Goal: Task Accomplishment & Management: Manage account settings

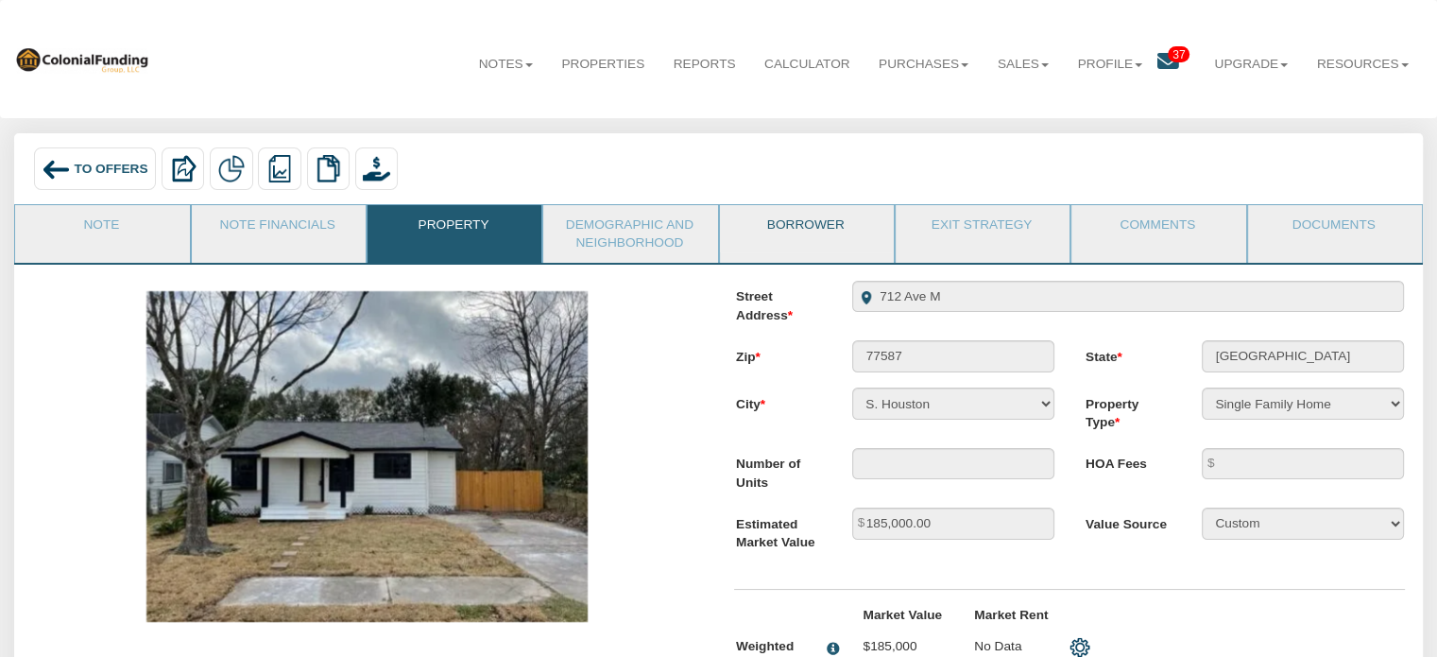
click at [772, 237] on link "Borrower" at bounding box center [806, 228] width 172 height 47
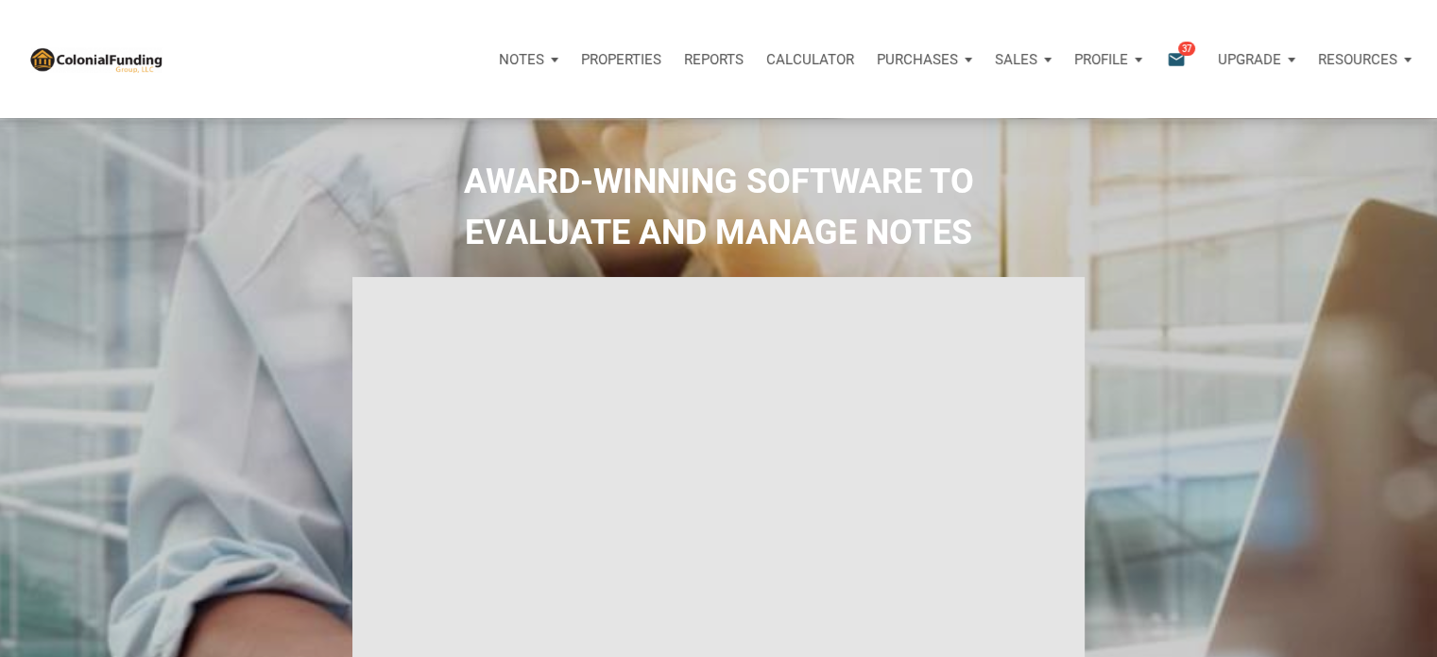
select select
type input "Introduction to new features"
select select
click at [1191, 56] on div "Notifications email 37" at bounding box center [1185, 59] width 40 height 22
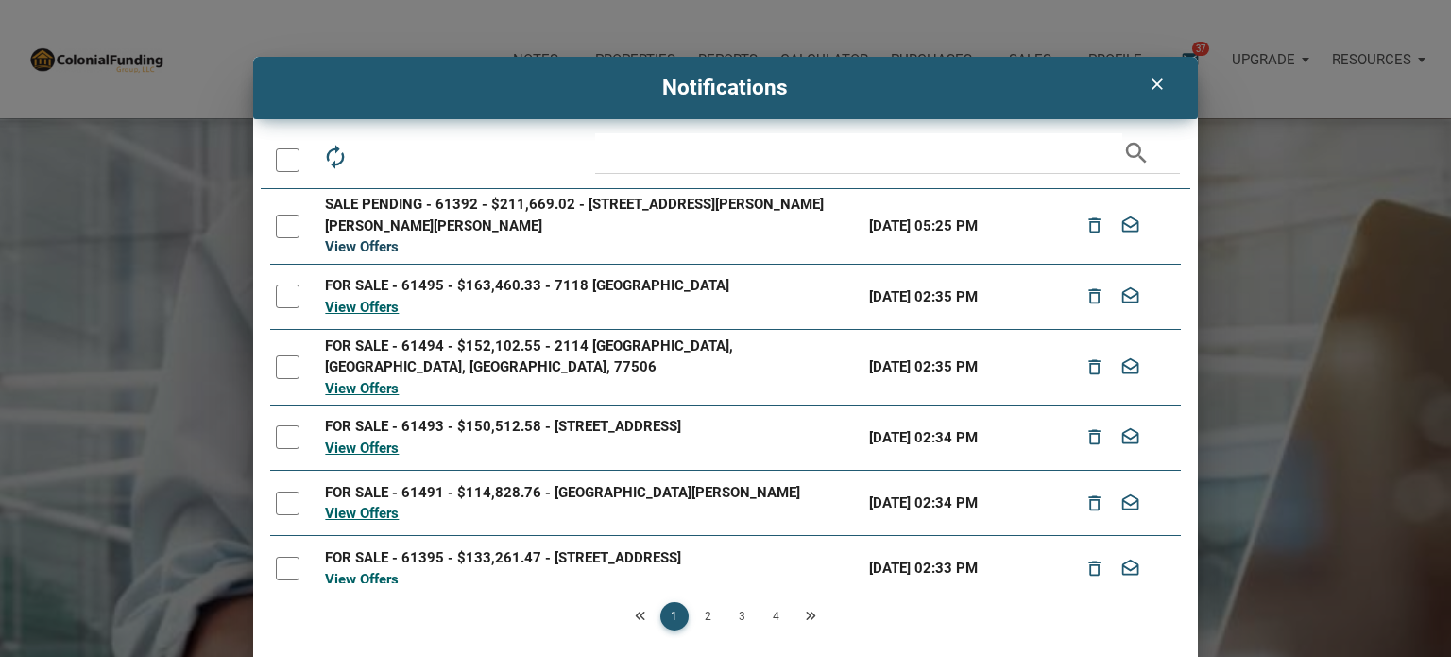
click at [368, 248] on link "View Offers" at bounding box center [362, 246] width 74 height 17
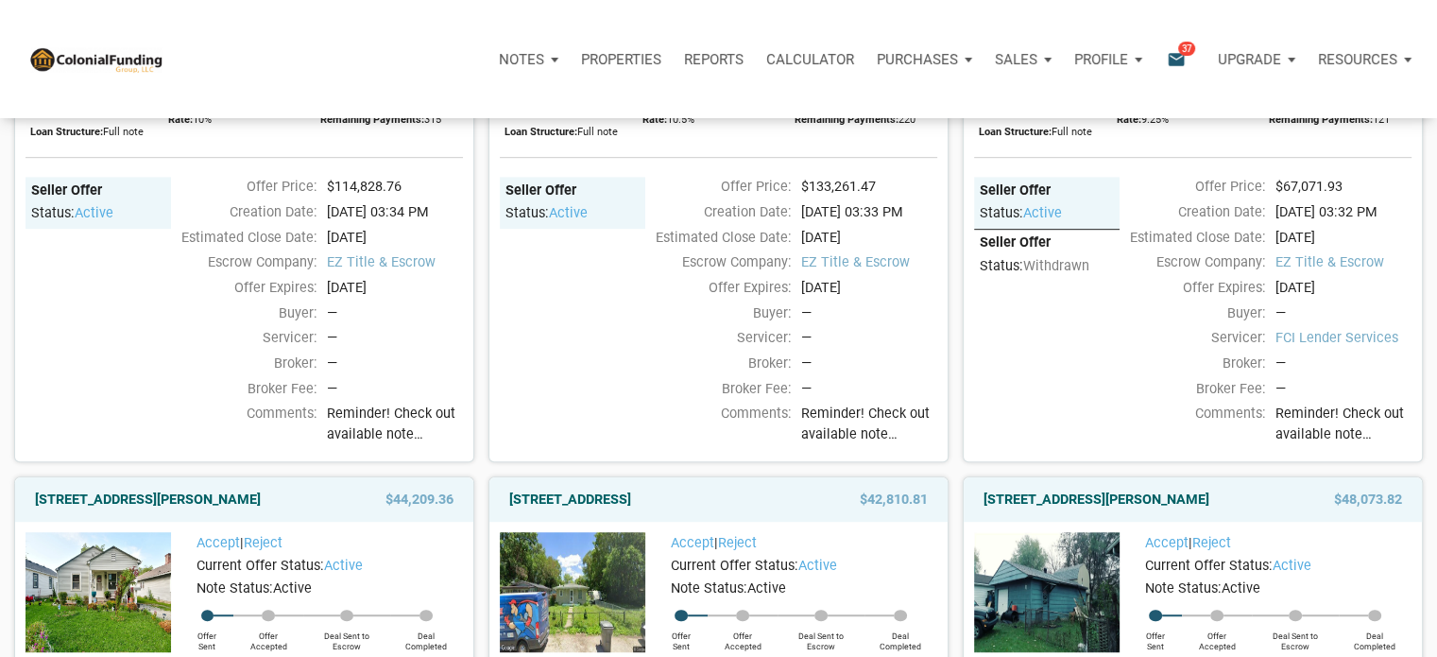
scroll to position [1039, 0]
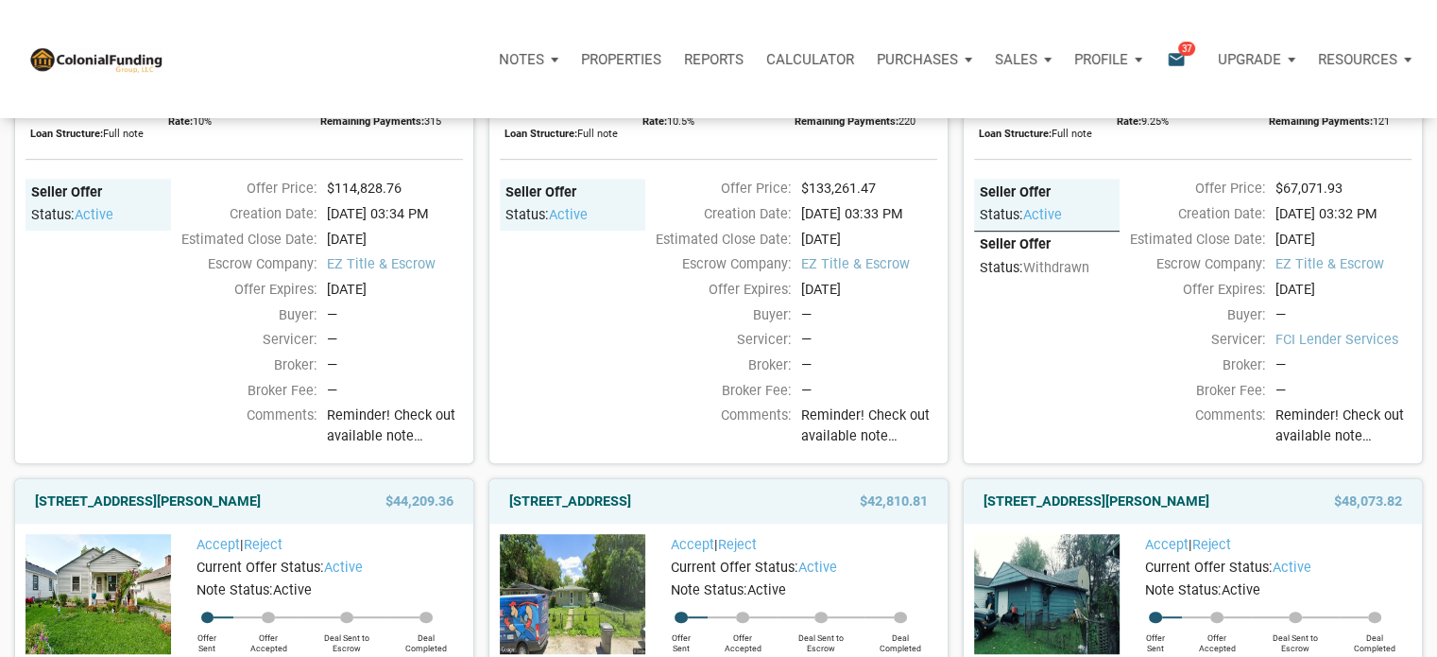
click at [1179, 63] on icon "email" at bounding box center [1176, 59] width 23 height 22
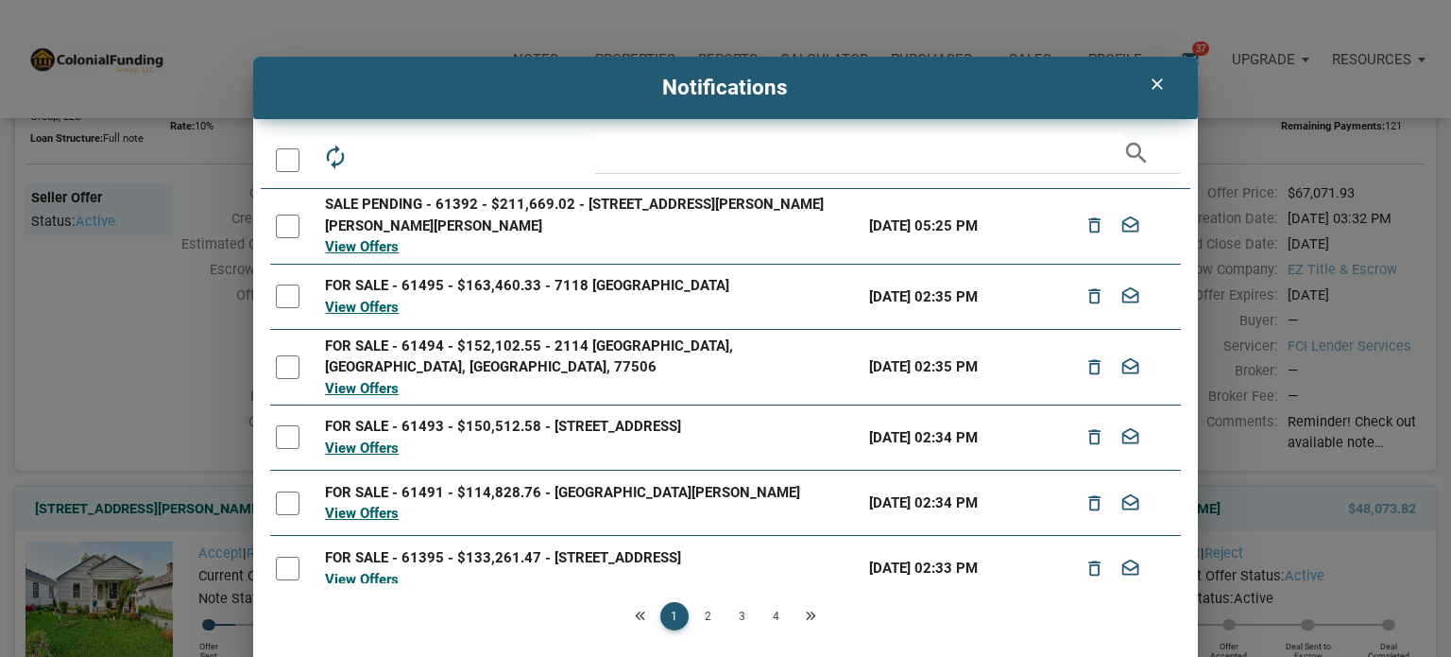
click at [282, 154] on div at bounding box center [288, 160] width 24 height 24
click at [413, 160] on icon "drafts" at bounding box center [420, 157] width 26 height 26
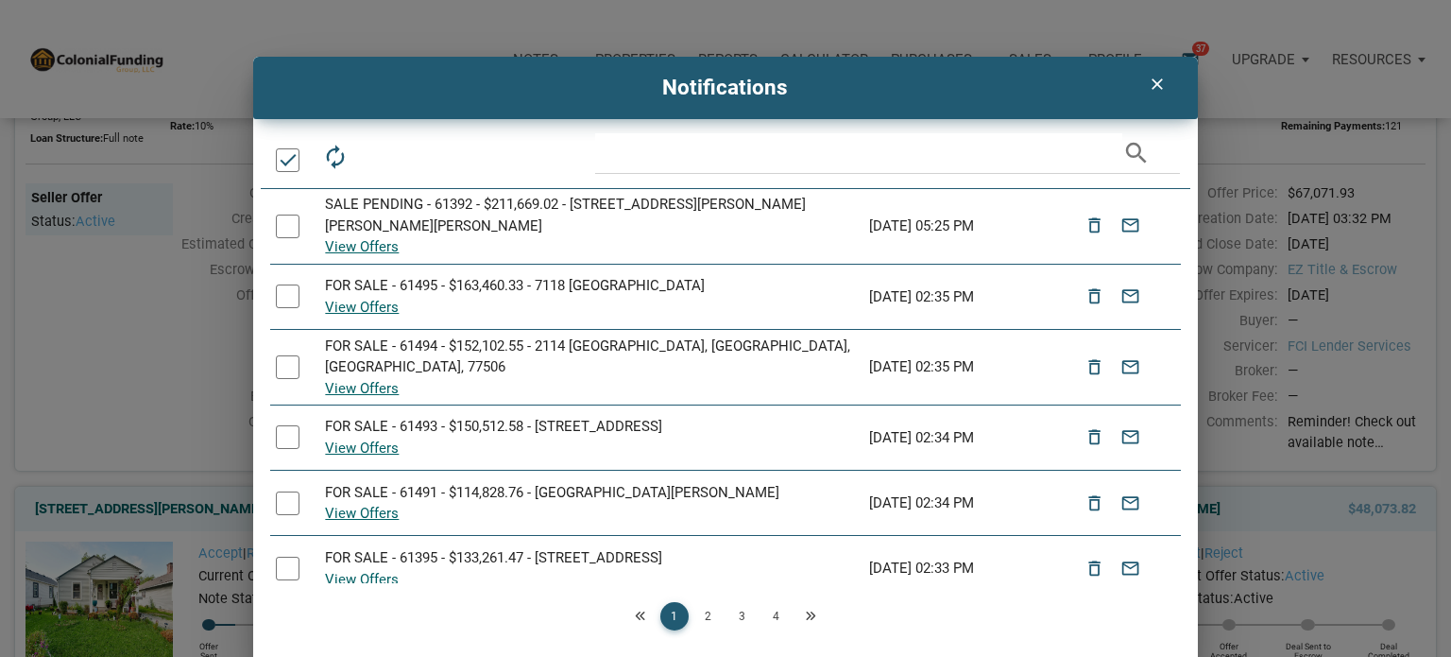
click at [715, 609] on link "2" at bounding box center [708, 616] width 28 height 28
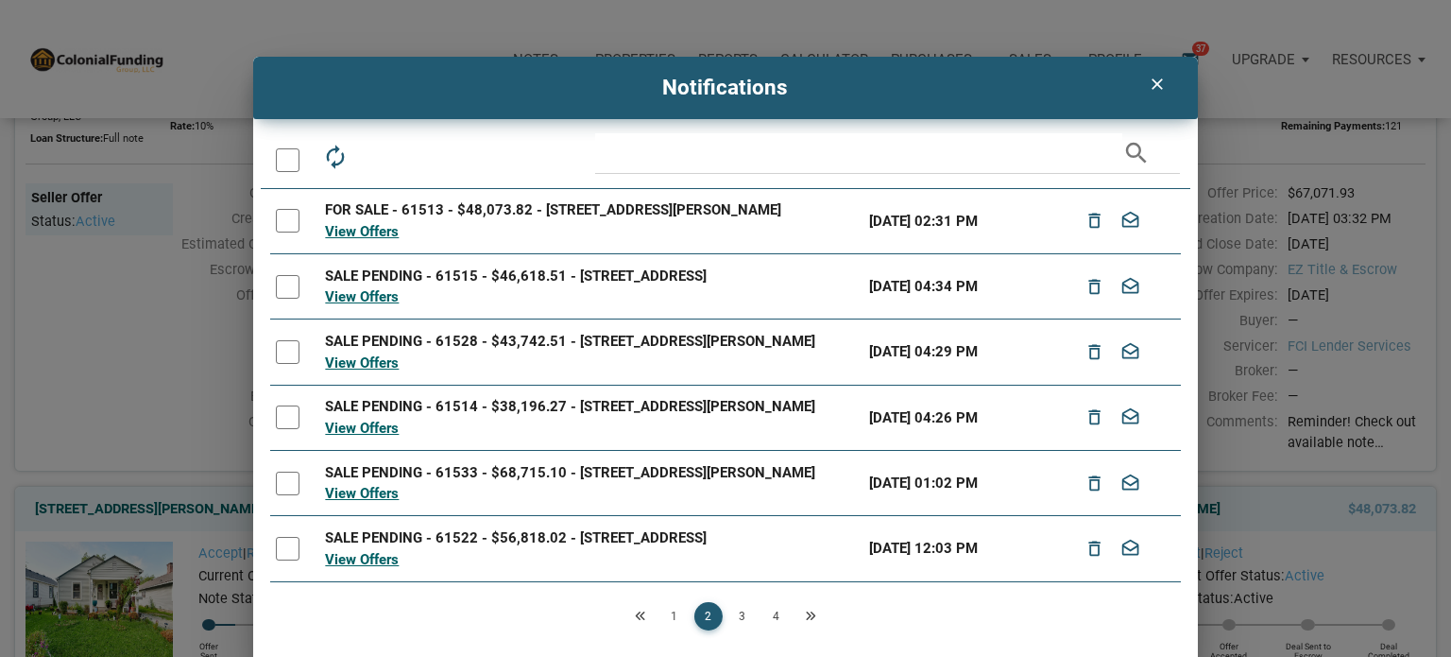
click at [280, 159] on div at bounding box center [288, 160] width 24 height 24
click at [420, 157] on icon "drafts" at bounding box center [420, 157] width 26 height 26
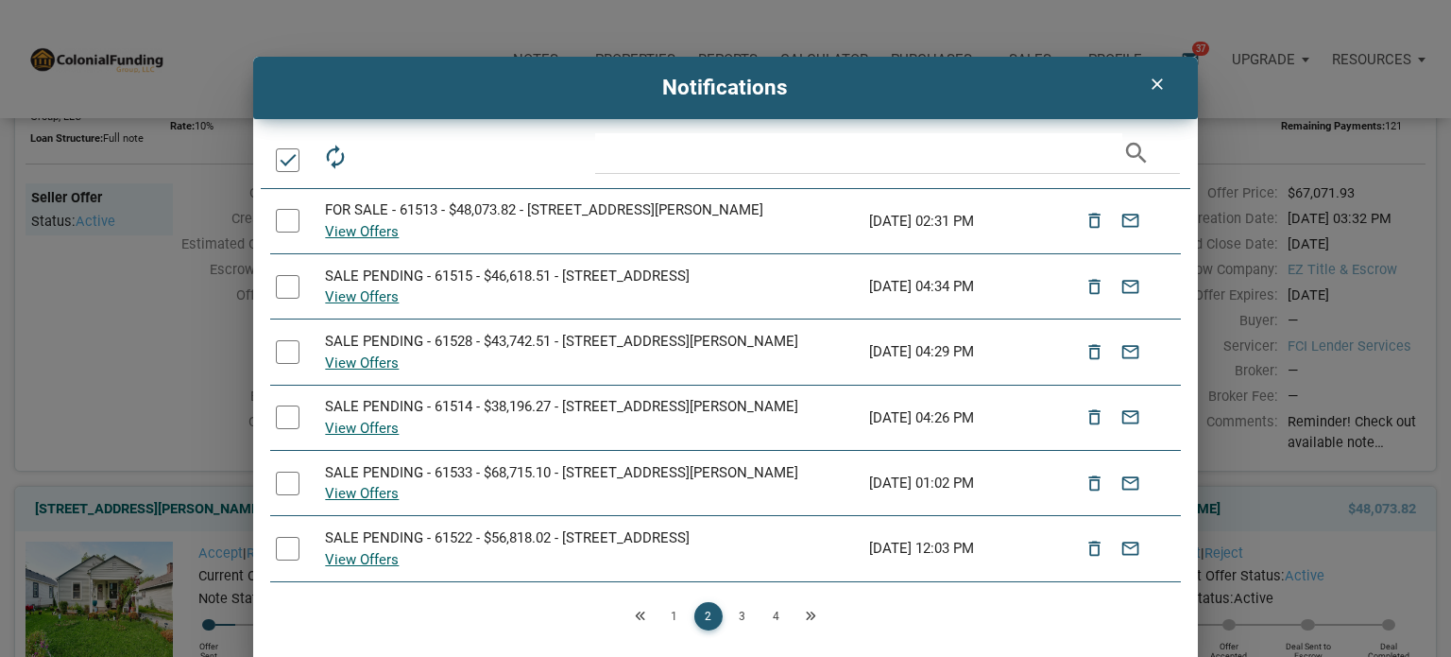
click at [735, 610] on div "Loading" at bounding box center [725, 328] width 1451 height 657
click at [740, 613] on link "3" at bounding box center [742, 616] width 28 height 28
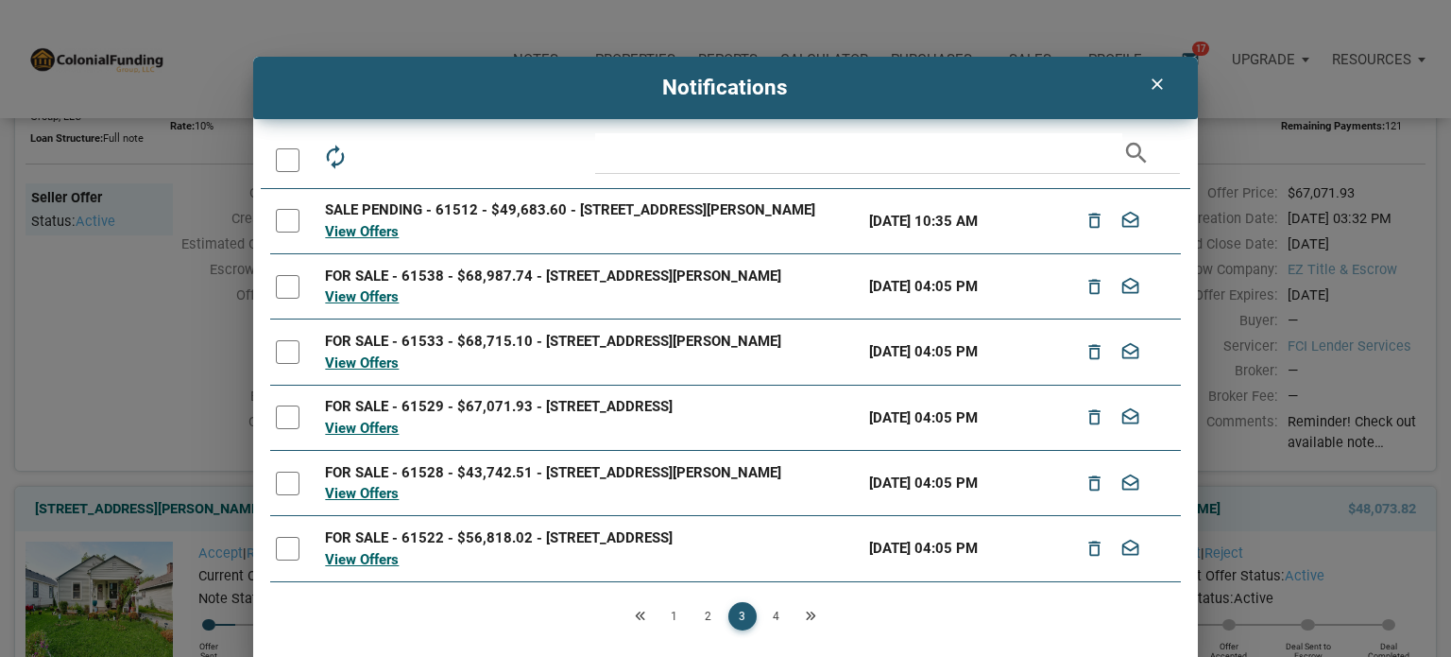
click at [281, 161] on div at bounding box center [288, 160] width 24 height 24
click at [430, 158] on icon "drafts" at bounding box center [420, 157] width 26 height 26
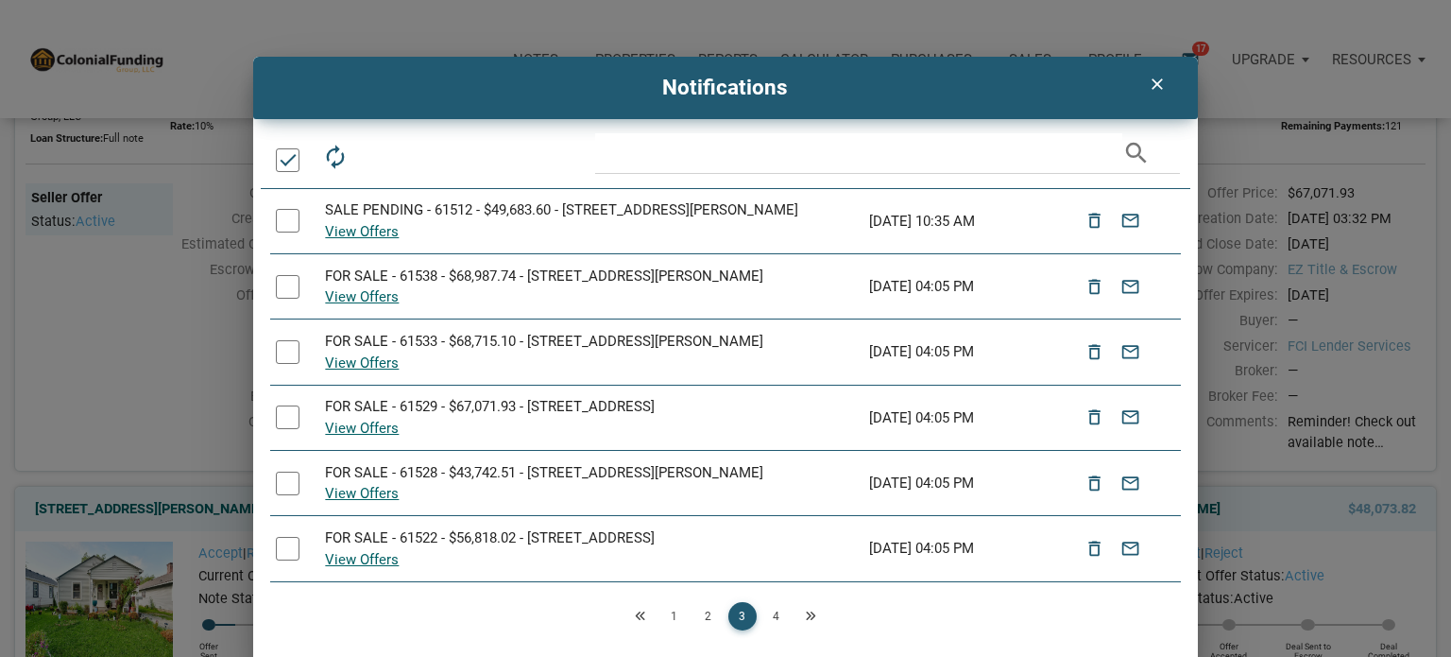
click at [777, 612] on link "4" at bounding box center [777, 616] width 28 height 28
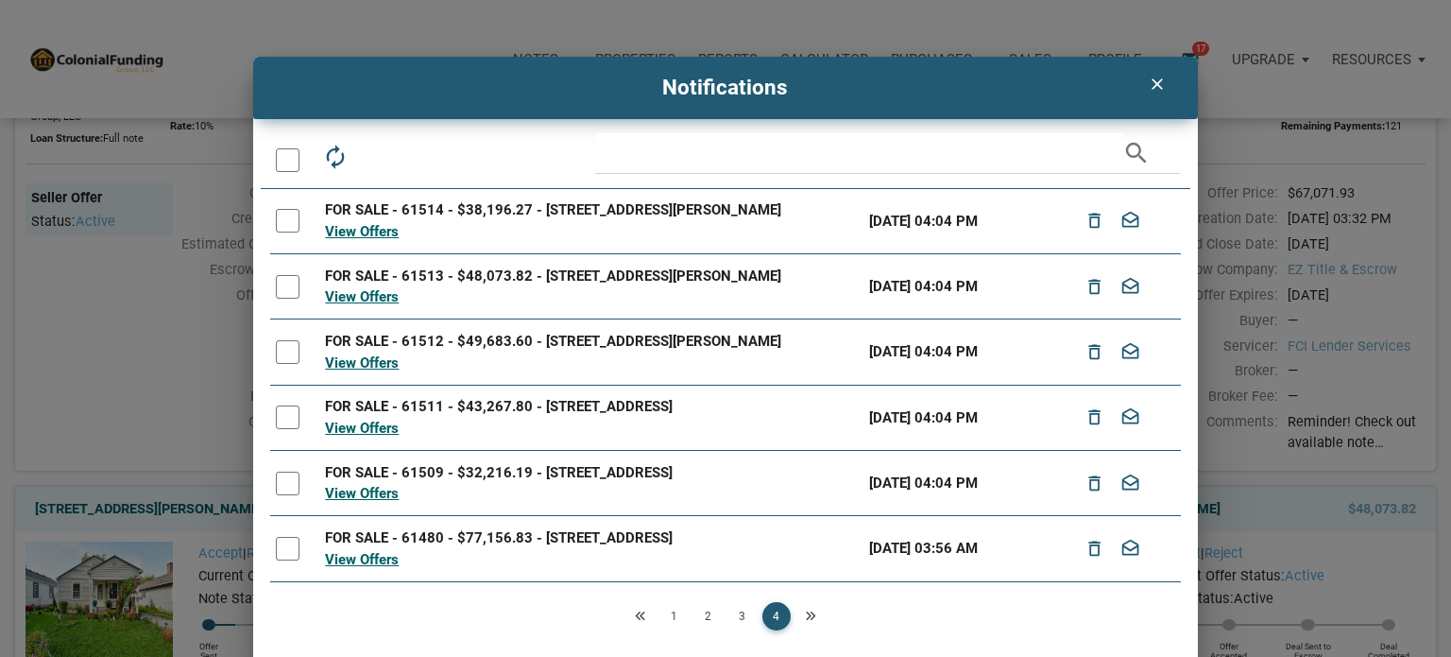
click at [279, 164] on div at bounding box center [288, 160] width 24 height 24
click at [420, 150] on icon "drafts" at bounding box center [420, 157] width 26 height 26
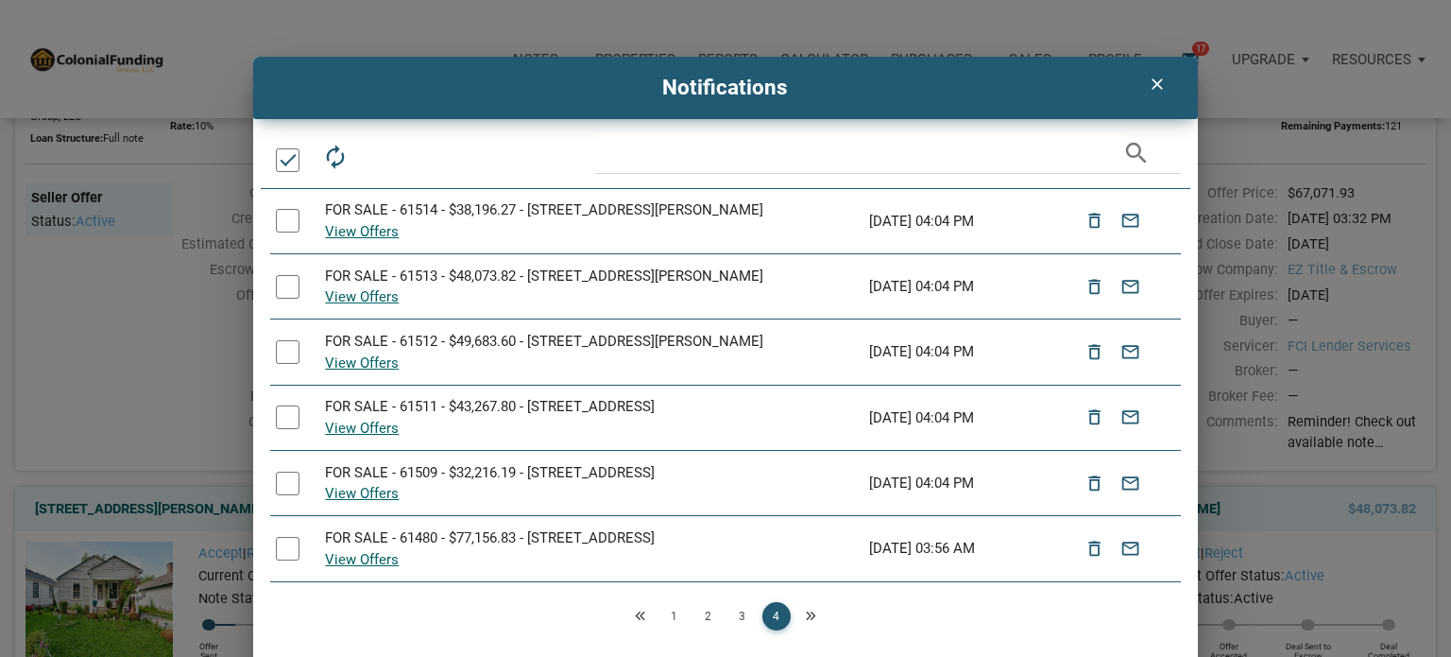
click at [808, 615] on icon "Next" at bounding box center [810, 615] width 11 height 11
click at [1155, 77] on icon "clear" at bounding box center [1157, 84] width 23 height 19
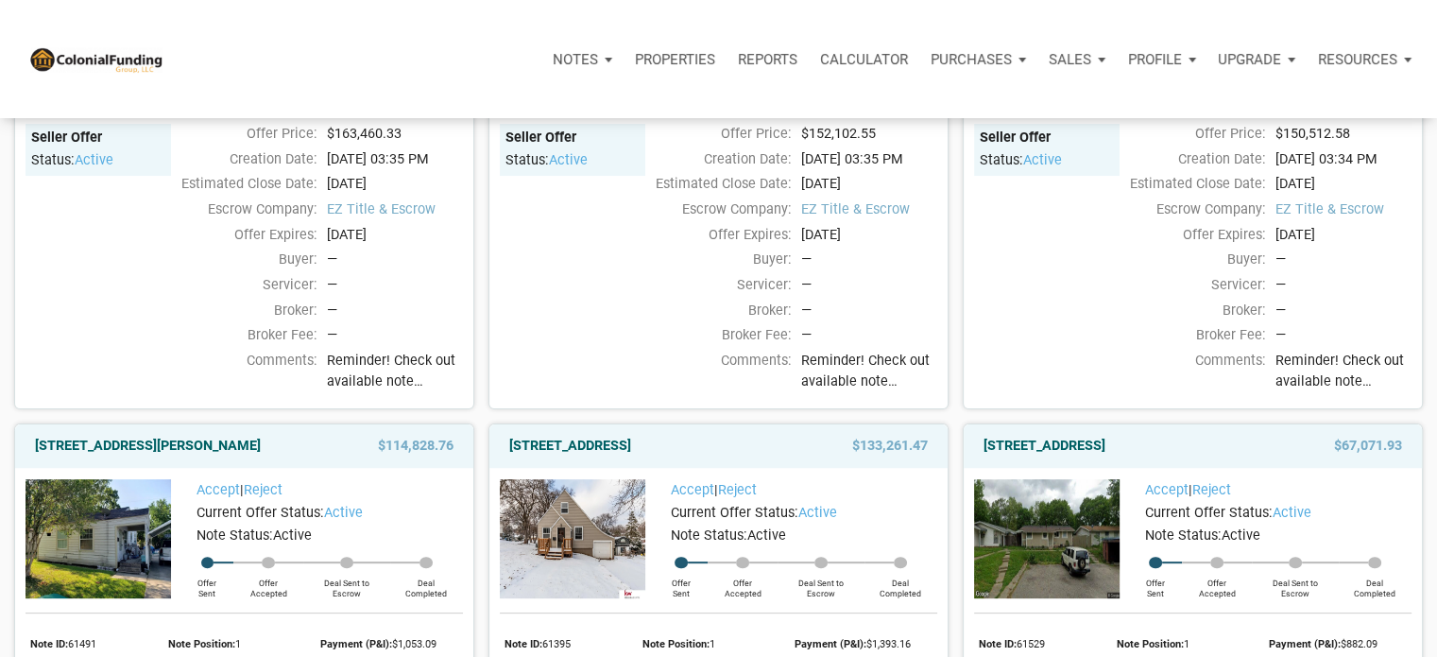
scroll to position [0, 0]
